Goal: Transaction & Acquisition: Obtain resource

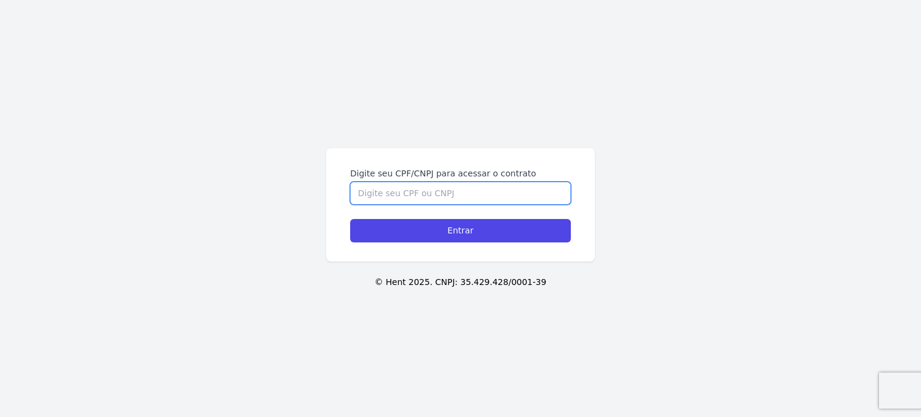
click at [371, 196] on input "Digite seu CPF/CNPJ para acessar o contrato" at bounding box center [460, 193] width 221 height 23
type input "12761091647"
click at [350, 219] on input "Entrar" at bounding box center [460, 230] width 221 height 23
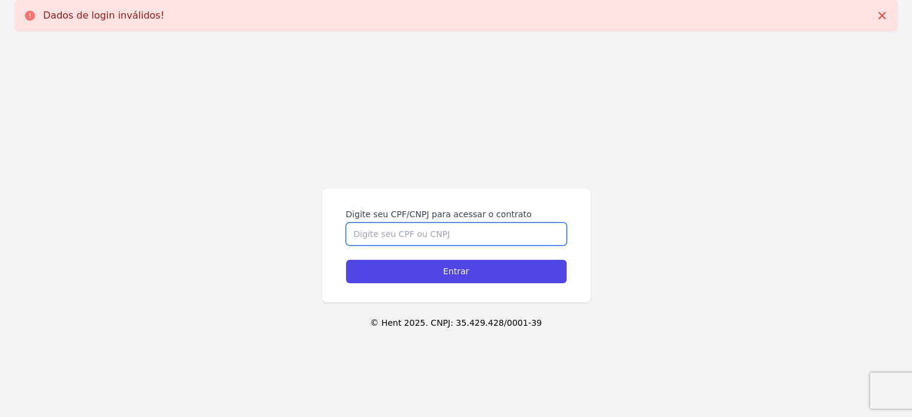
click at [362, 239] on input "Digite seu CPF/CNPJ para acessar o contrato" at bounding box center [456, 233] width 221 height 23
type input "12761091647"
click at [346, 260] on input "Entrar" at bounding box center [456, 271] width 221 height 23
click at [402, 281] on input "Entrar" at bounding box center [456, 271] width 221 height 23
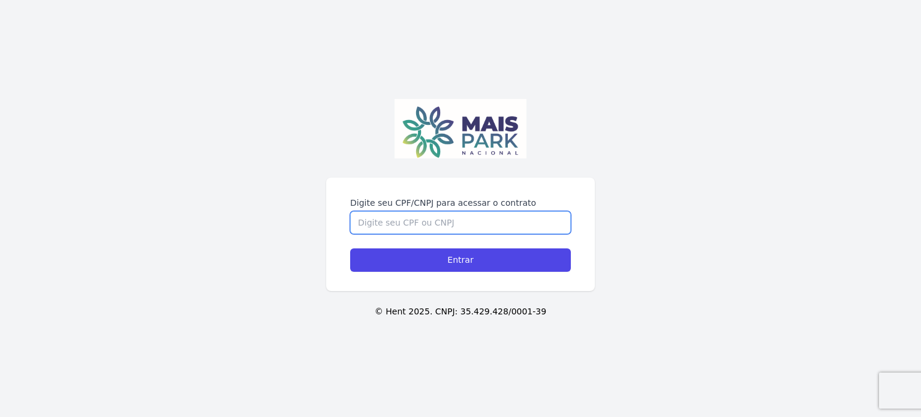
click at [504, 222] on input "Digite seu CPF/CNPJ para acessar o contrato" at bounding box center [460, 222] width 221 height 23
type input "12761091647"
click at [350, 248] on input "Entrar" at bounding box center [460, 259] width 221 height 23
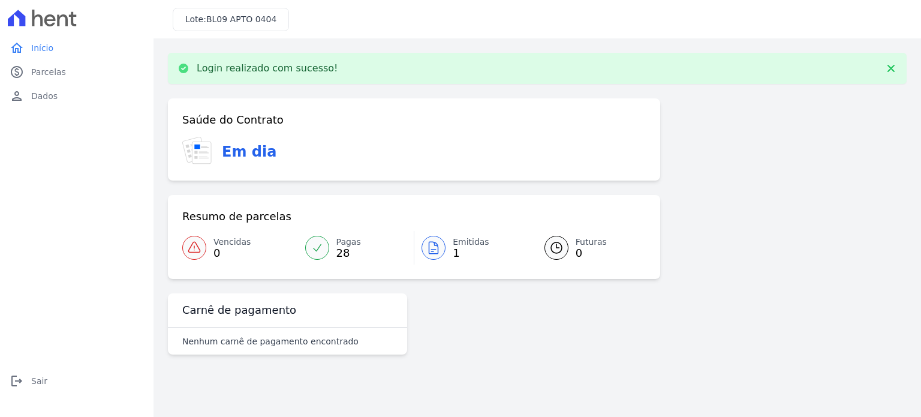
click at [461, 245] on span "Emitidas" at bounding box center [471, 242] width 37 height 13
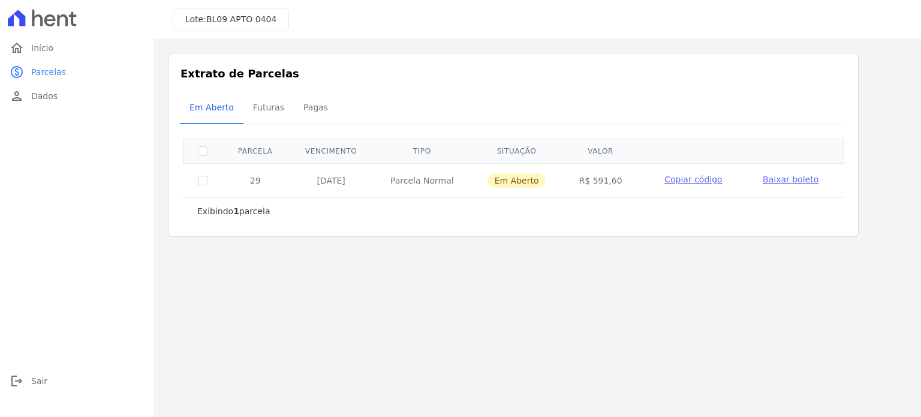
click at [771, 176] on span "Baixar boleto" at bounding box center [791, 180] width 56 height 10
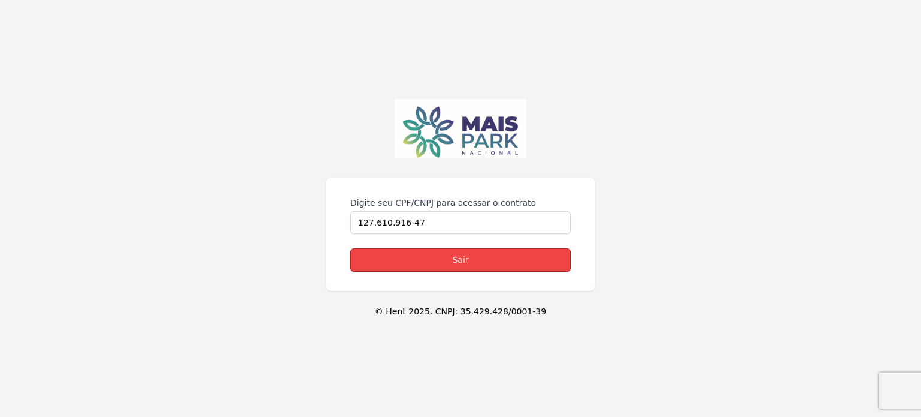
click at [446, 253] on link "Sair" at bounding box center [460, 259] width 221 height 23
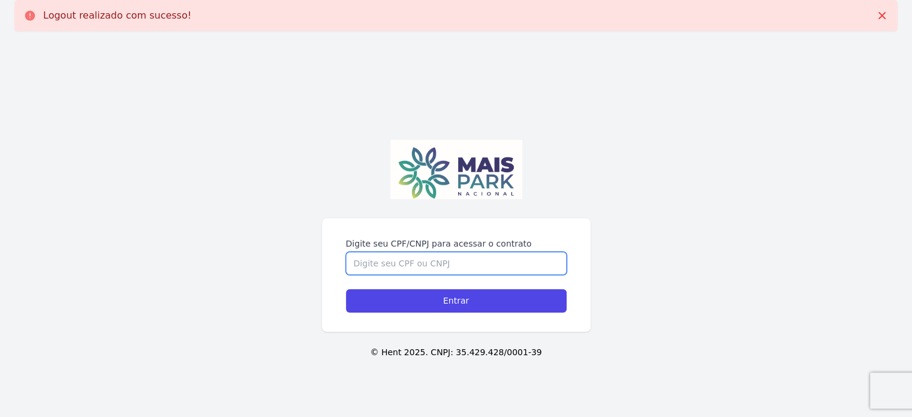
click at [449, 256] on input "Digite seu CPF/CNPJ para acessar o contrato" at bounding box center [456, 263] width 221 height 23
type input "12761091647"
click at [346, 289] on input "Entrar" at bounding box center [456, 300] width 221 height 23
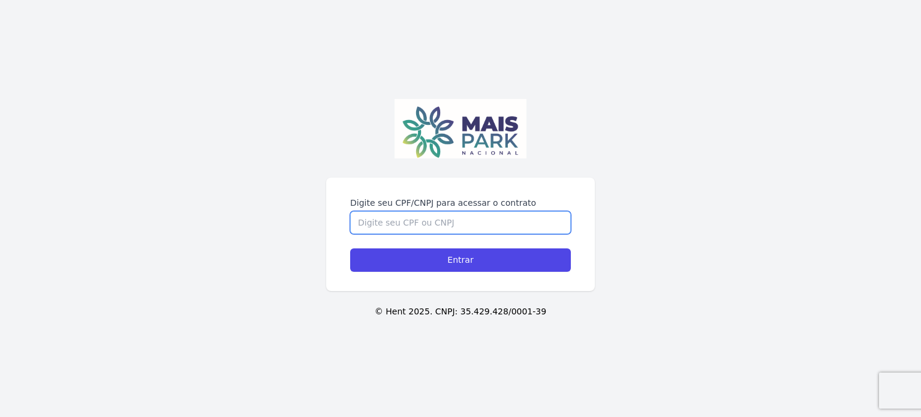
click at [554, 225] on input "Digite seu CPF/CNPJ para acessar o contrato" at bounding box center [460, 222] width 221 height 23
type input "12761091647"
click at [350, 248] on input "Entrar" at bounding box center [460, 259] width 221 height 23
